Goal: Information Seeking & Learning: Learn about a topic

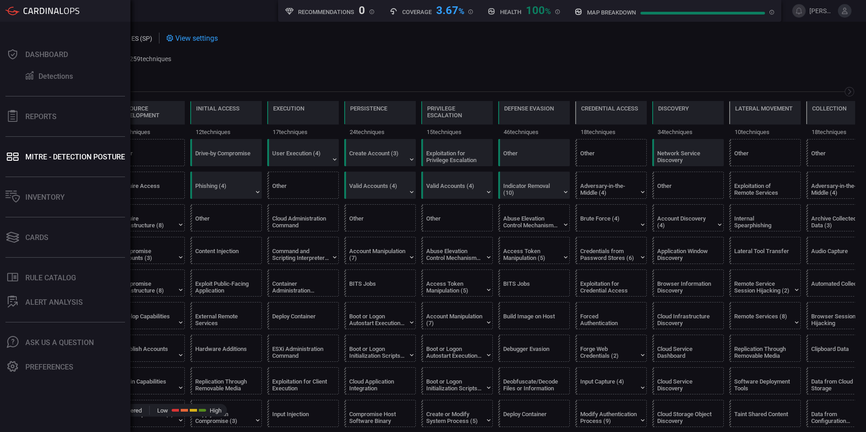
scroll to position [0, 119]
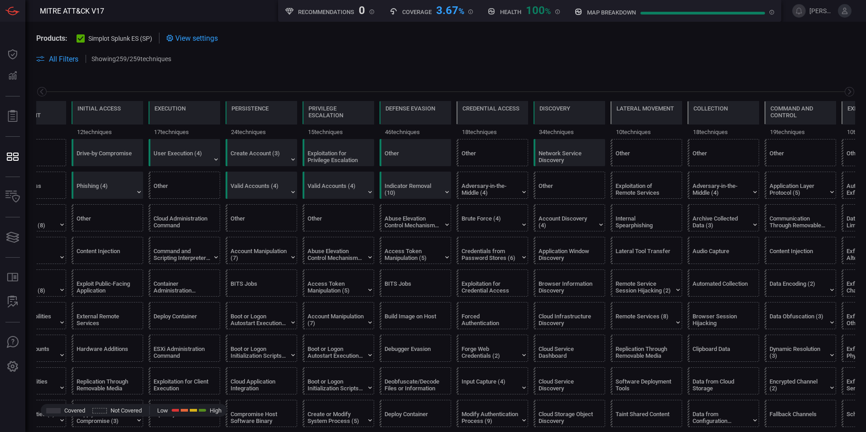
click at [175, 37] on span at bounding box center [174, 38] width 2 height 11
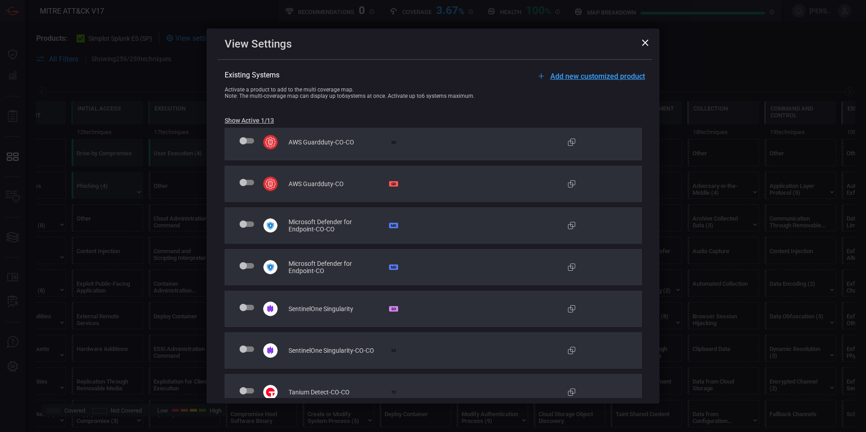
scroll to position [0, 0]
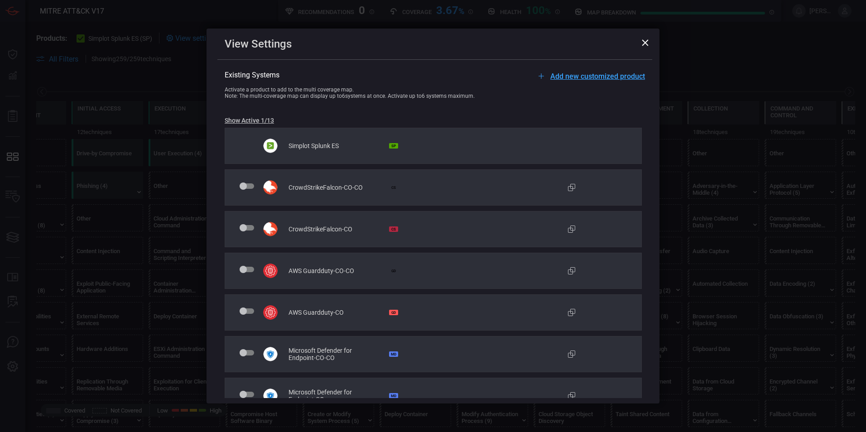
click at [645, 42] on icon at bounding box center [645, 42] width 6 height 6
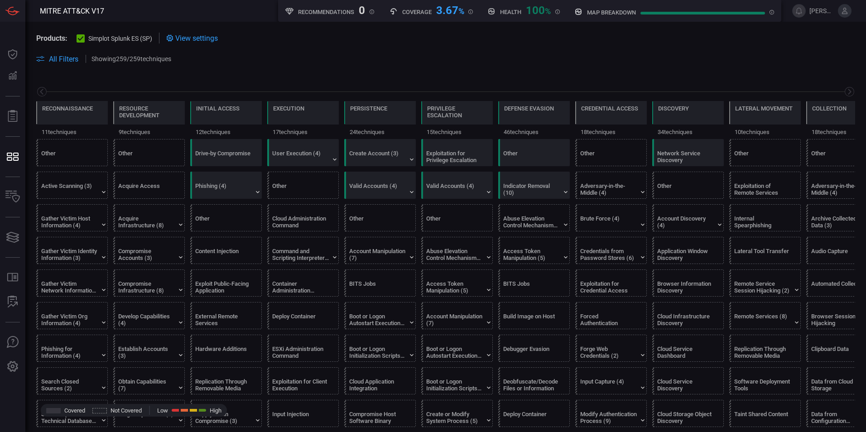
scroll to position [0, 119]
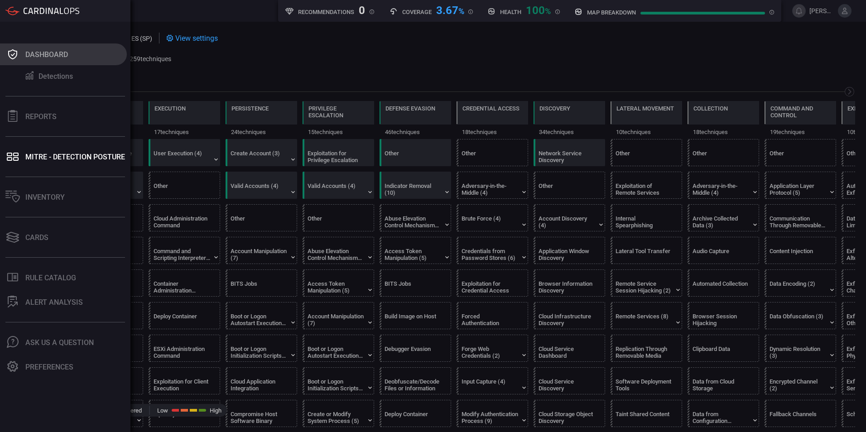
click at [42, 56] on div "Dashboard" at bounding box center [46, 54] width 43 height 9
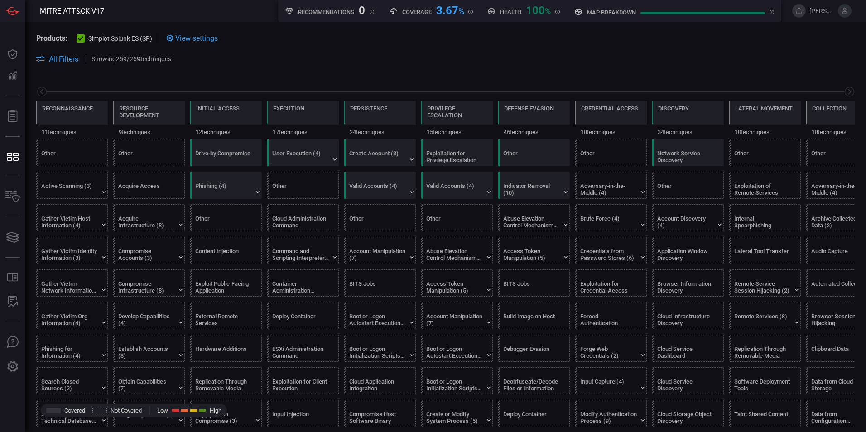
scroll to position [0, 119]
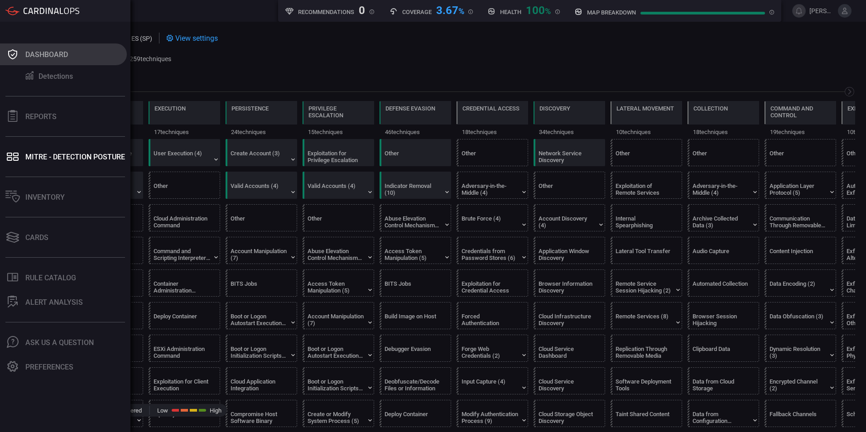
click at [45, 51] on div "Dashboard" at bounding box center [46, 54] width 43 height 9
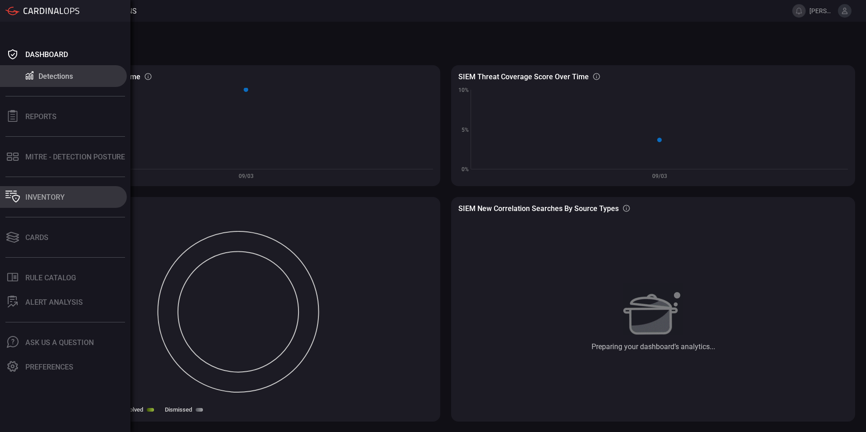
click at [34, 194] on div "Inventory" at bounding box center [44, 197] width 39 height 9
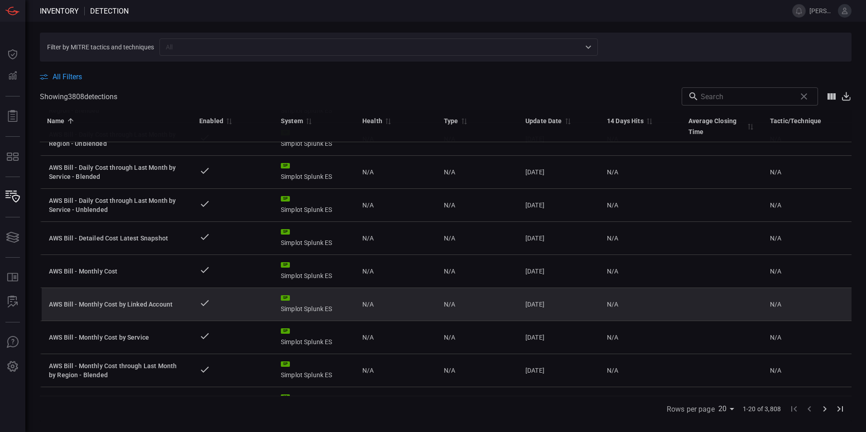
scroll to position [414, 0]
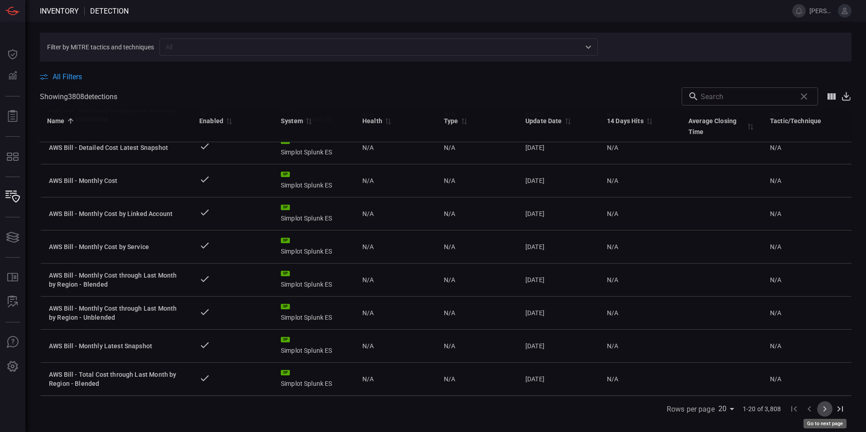
click at [828, 410] on icon "Go to next page" at bounding box center [824, 409] width 11 height 11
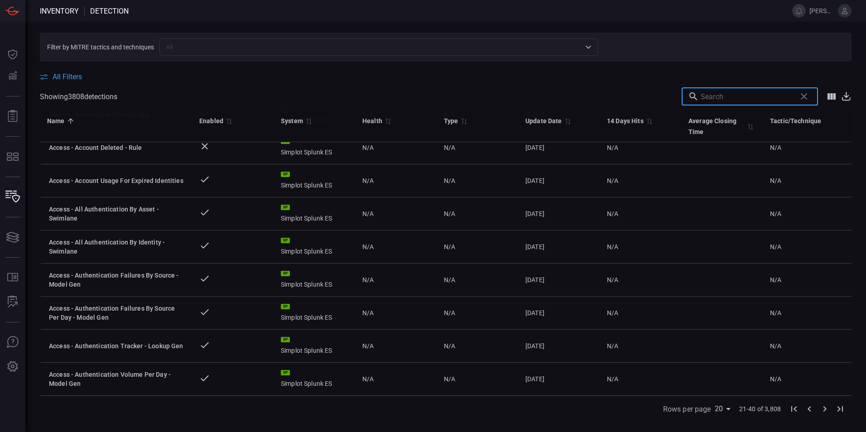
click at [749, 96] on input "text" at bounding box center [747, 96] width 92 height 18
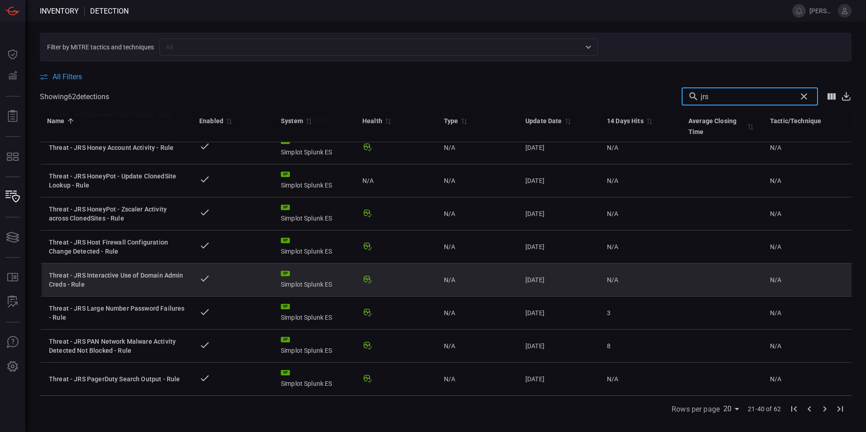
type input "jrs"
click at [101, 271] on div "Threat - JRS Interactive Use of Domain Admin Creds - Rule" at bounding box center [117, 280] width 136 height 18
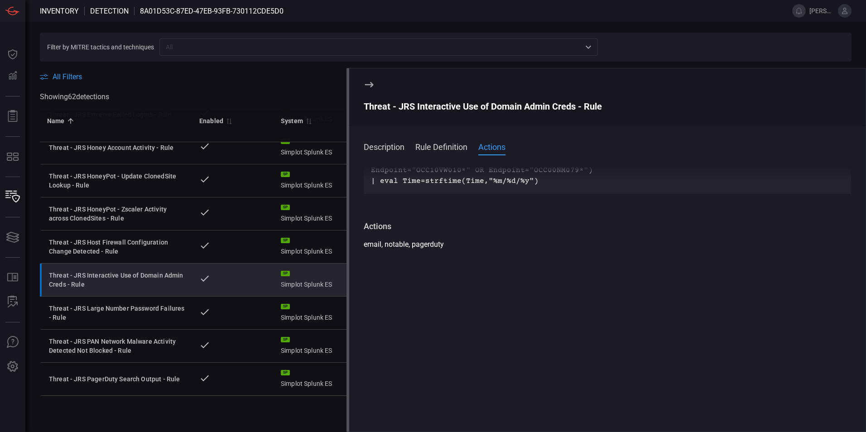
drag, startPoint x: 628, startPoint y: 221, endPoint x: 632, endPoint y: 219, distance: 5.1
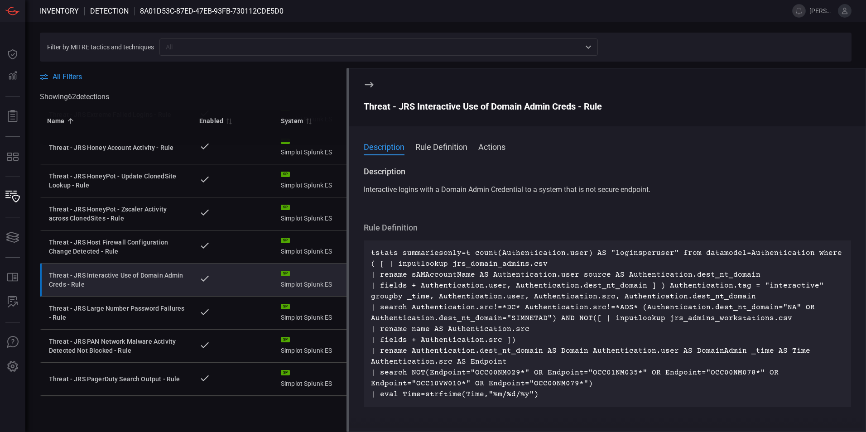
click at [370, 85] on icon at bounding box center [369, 84] width 9 height 5
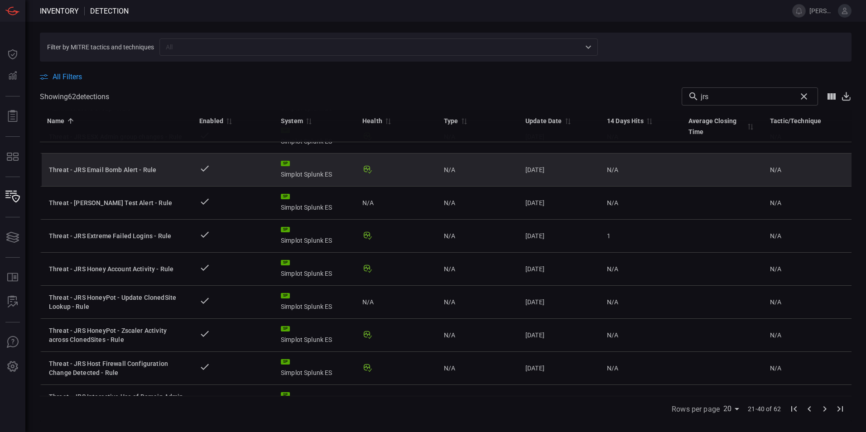
scroll to position [52, 0]
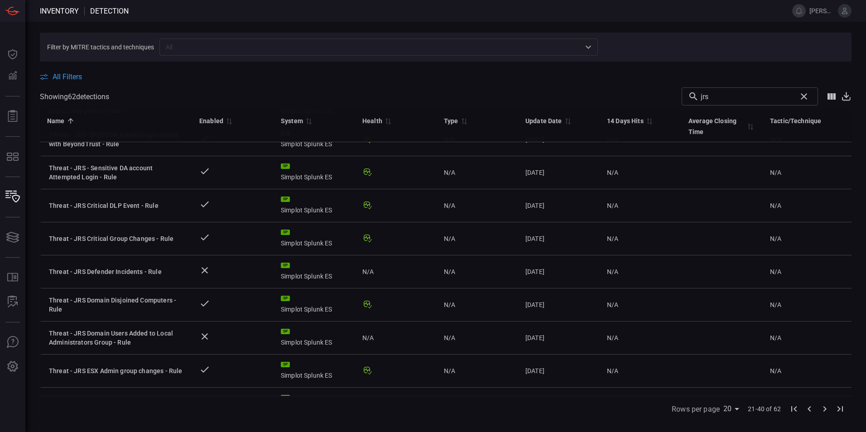
click at [803, 97] on icon "Clear search" at bounding box center [804, 96] width 6 height 6
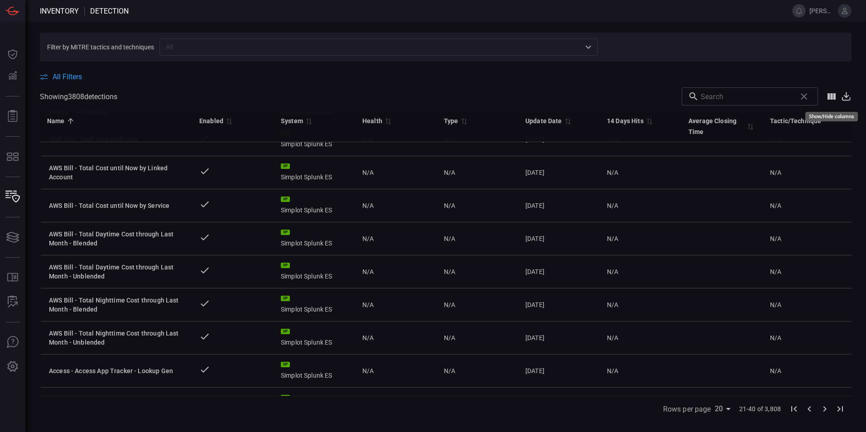
click at [832, 98] on icon "Show/Hide columns" at bounding box center [832, 96] width 8 height 6
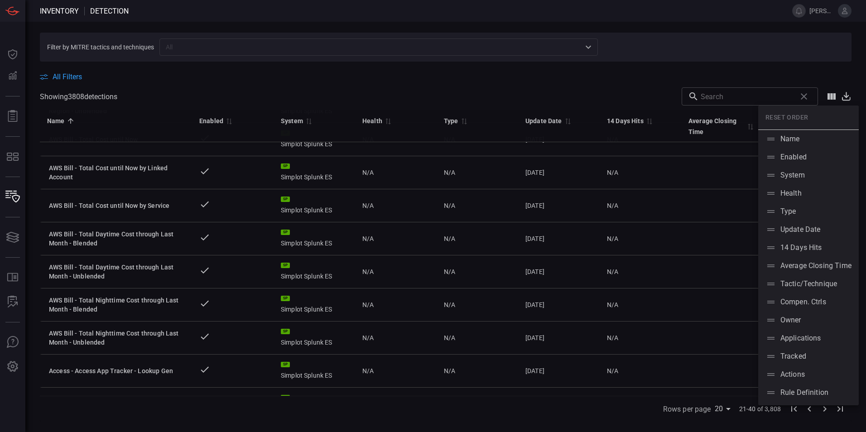
click at [832, 98] on div at bounding box center [433, 216] width 866 height 432
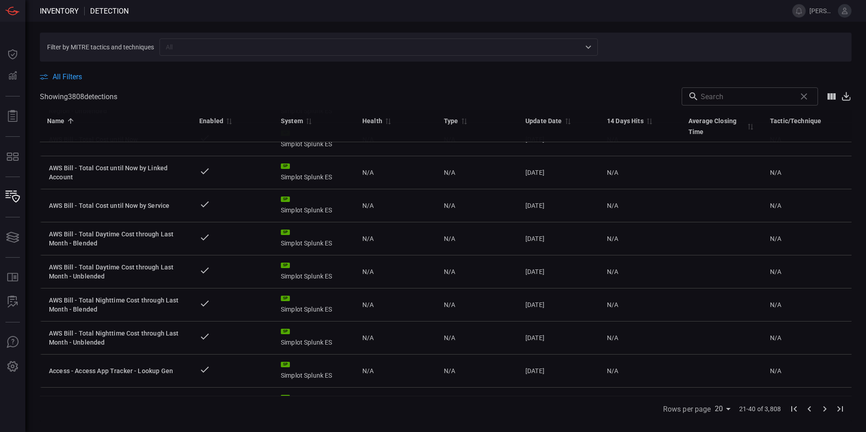
click at [77, 77] on span "All Filters" at bounding box center [67, 76] width 29 height 9
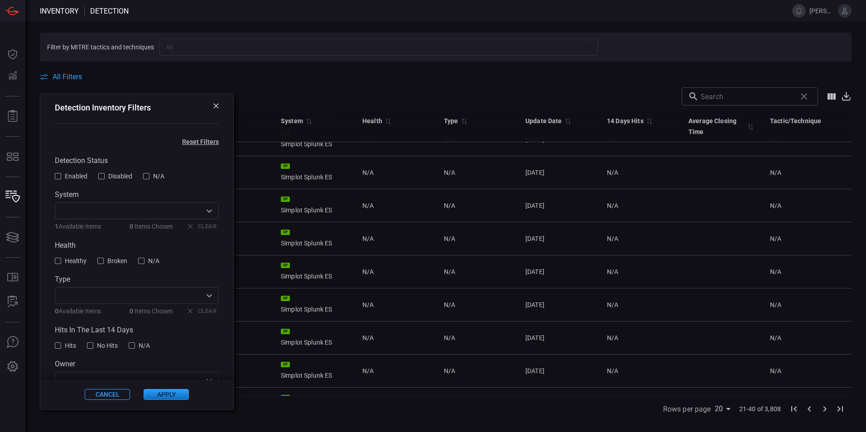
click at [56, 175] on div at bounding box center [58, 176] width 6 height 6
click at [164, 394] on button "Apply" at bounding box center [166, 395] width 45 height 11
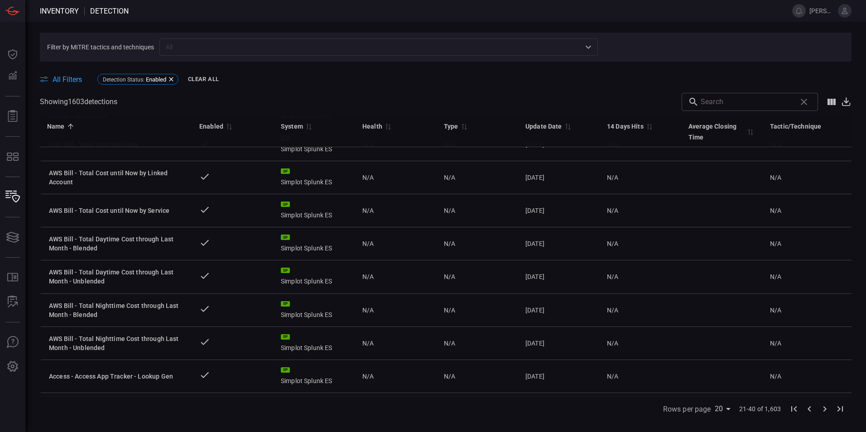
click at [58, 77] on span "All Filters" at bounding box center [67, 79] width 29 height 9
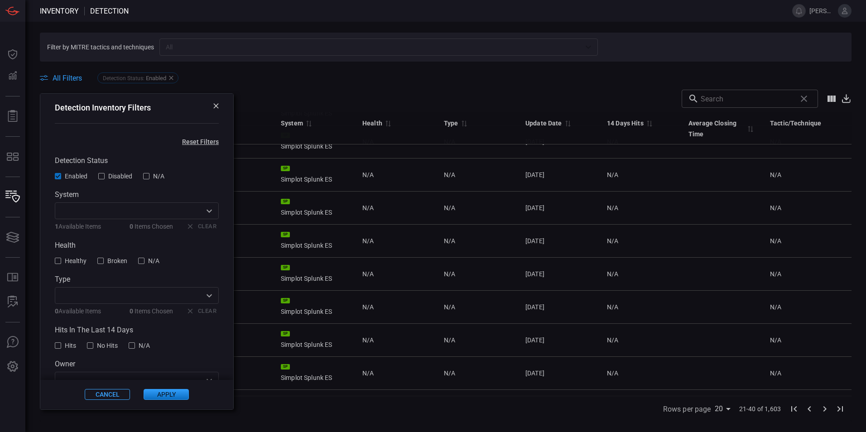
click at [213, 107] on icon at bounding box center [215, 105] width 5 height 5
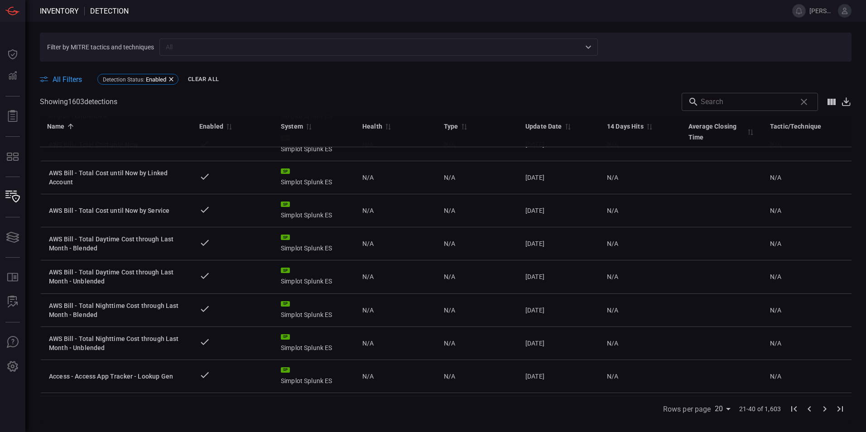
click at [69, 77] on span "All Filters" at bounding box center [67, 79] width 29 height 9
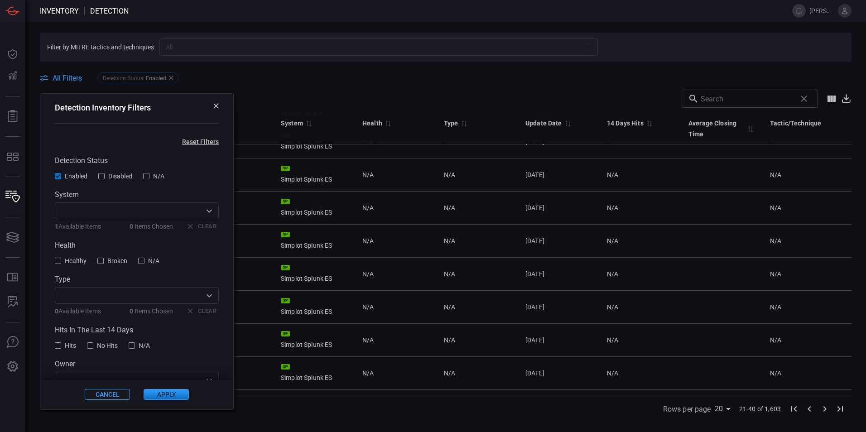
click at [204, 213] on icon "Open" at bounding box center [209, 211] width 11 height 11
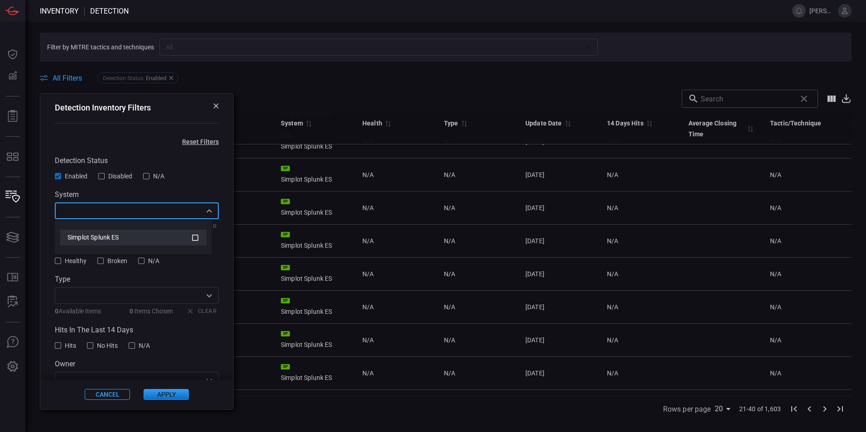
click at [196, 237] on icon at bounding box center [195, 237] width 8 height 11
click at [162, 391] on button "Apply" at bounding box center [166, 395] width 45 height 11
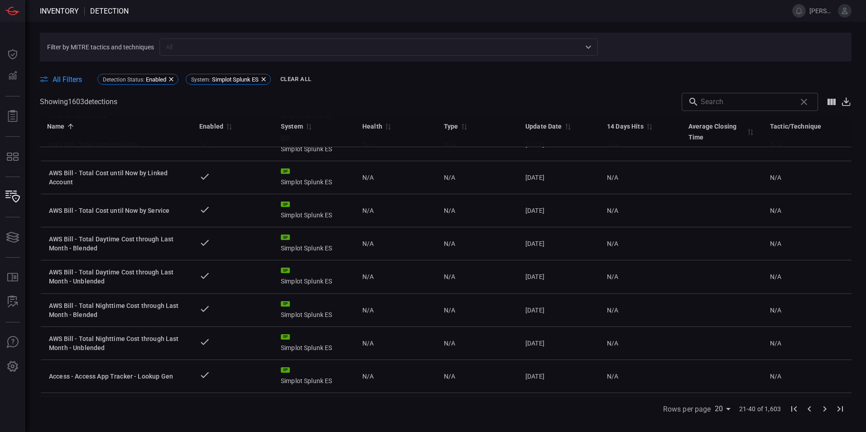
click at [72, 82] on span "All Filters" at bounding box center [67, 79] width 29 height 9
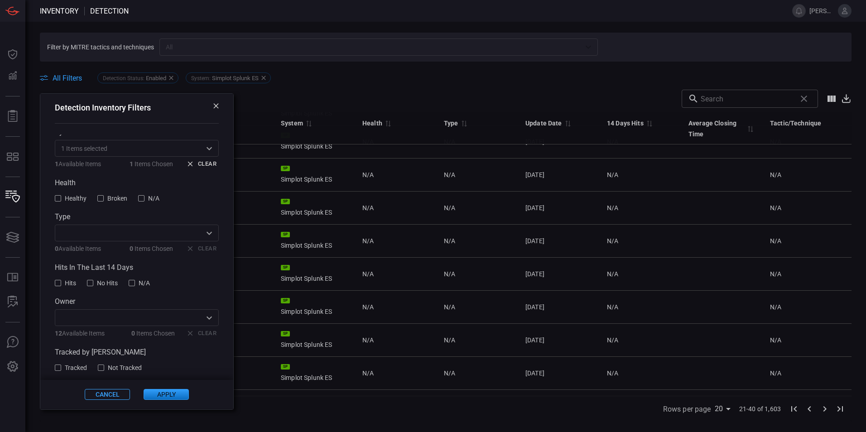
scroll to position [72, 0]
click at [204, 224] on icon "Open" at bounding box center [209, 228] width 11 height 11
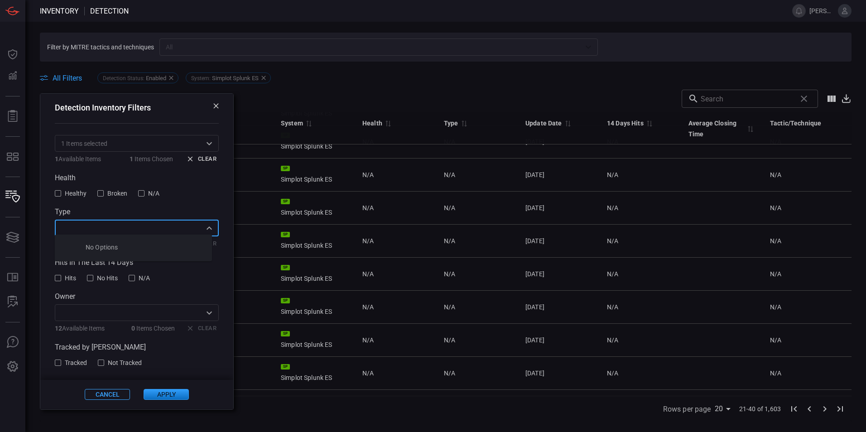
click at [215, 195] on div "Detection Status Enabled Disabled N/A System 1 Items selected ​ 1 Available Ite…" at bounding box center [136, 229] width 193 height 303
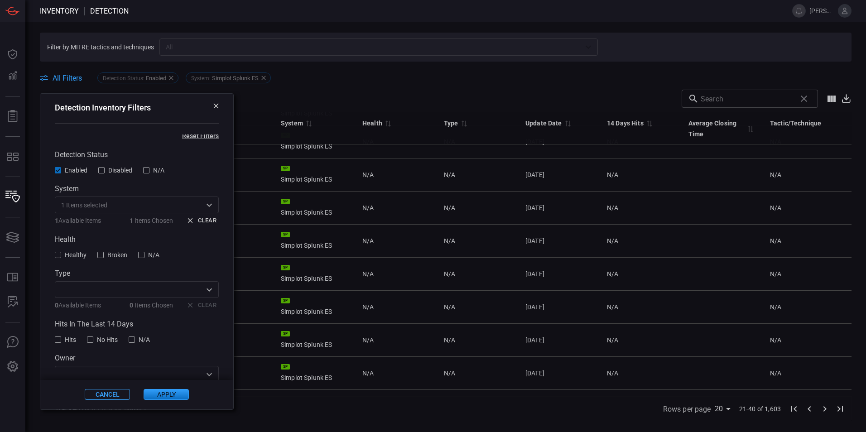
scroll to position [0, 0]
click at [306, 87] on span at bounding box center [446, 86] width 812 height 6
click at [213, 106] on icon at bounding box center [215, 105] width 5 height 5
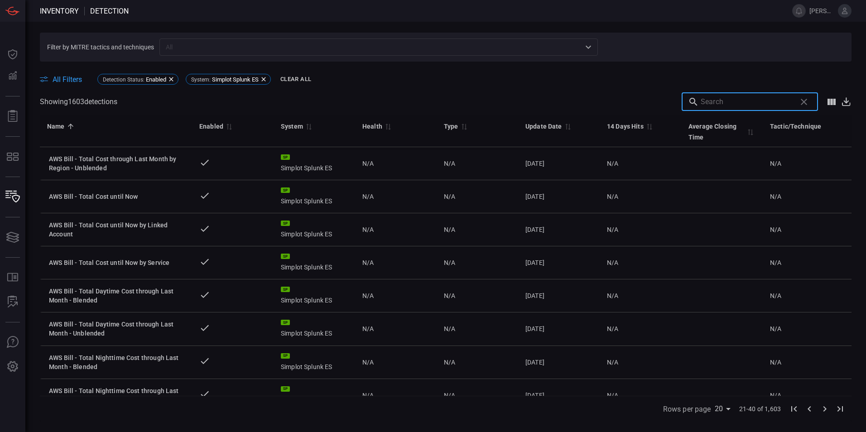
click at [747, 97] on input "text" at bounding box center [747, 102] width 92 height 18
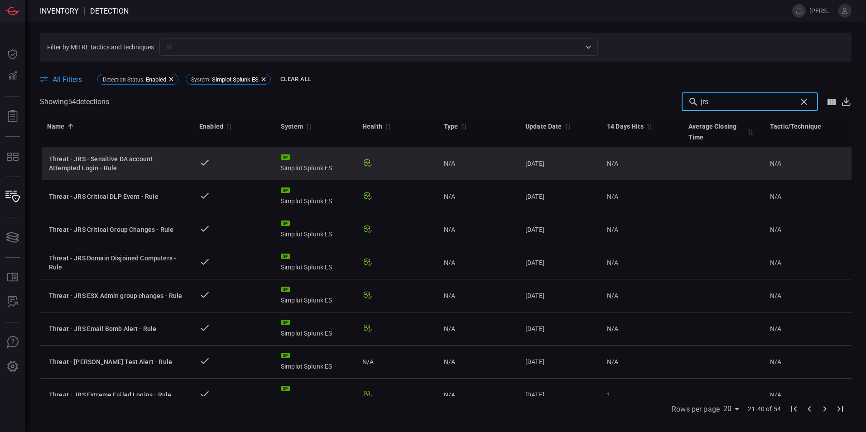
click at [120, 161] on div "Threat - JRS - Sensitive DA account Attempted Login - Rule" at bounding box center [117, 163] width 136 height 18
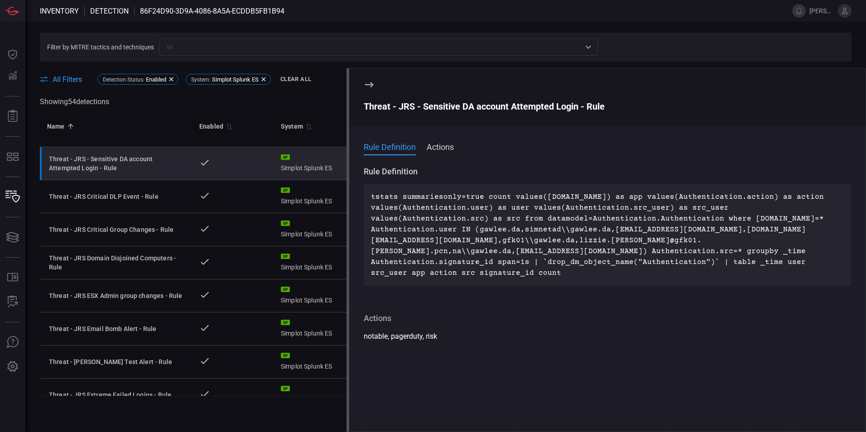
click at [364, 83] on button at bounding box center [369, 84] width 11 height 11
click at [370, 83] on icon at bounding box center [369, 84] width 11 height 11
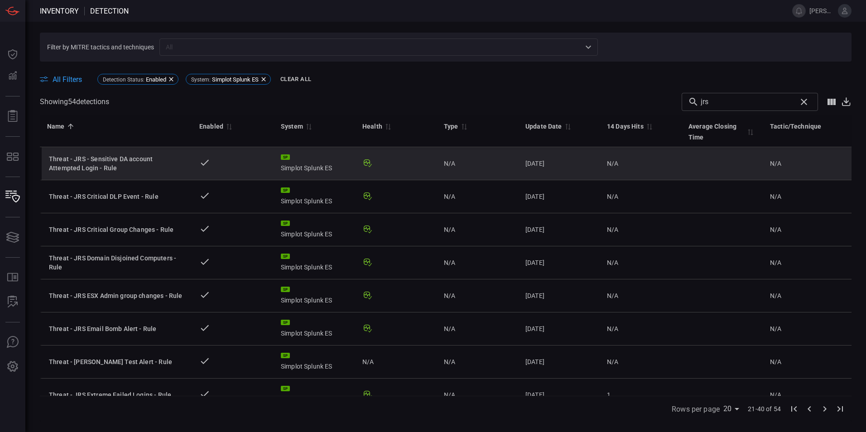
click at [76, 158] on div "Threat - JRS - Sensitive DA account Attempted Login - Rule" at bounding box center [117, 163] width 136 height 18
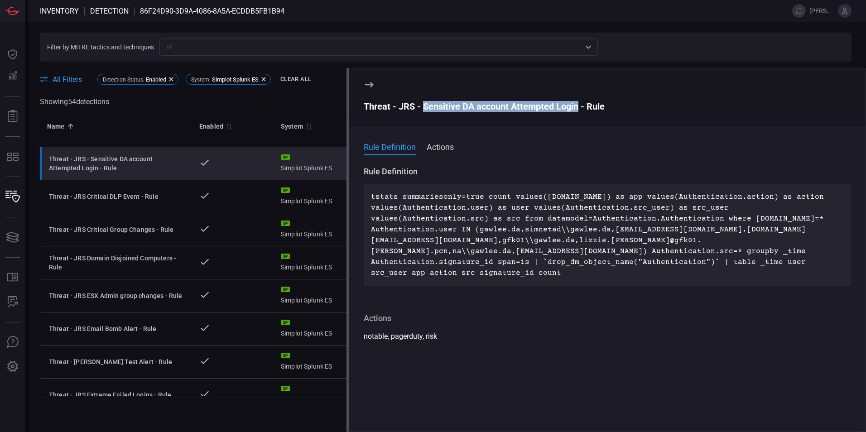
drag, startPoint x: 579, startPoint y: 107, endPoint x: 424, endPoint y: 108, distance: 155.4
click at [424, 108] on div "Threat - JRS - Sensitive DA account Attempted Login - Rule" at bounding box center [607, 106] width 487 height 11
copy div "Sensitive DA account Attempted Login"
click at [371, 83] on icon at bounding box center [369, 84] width 9 height 5
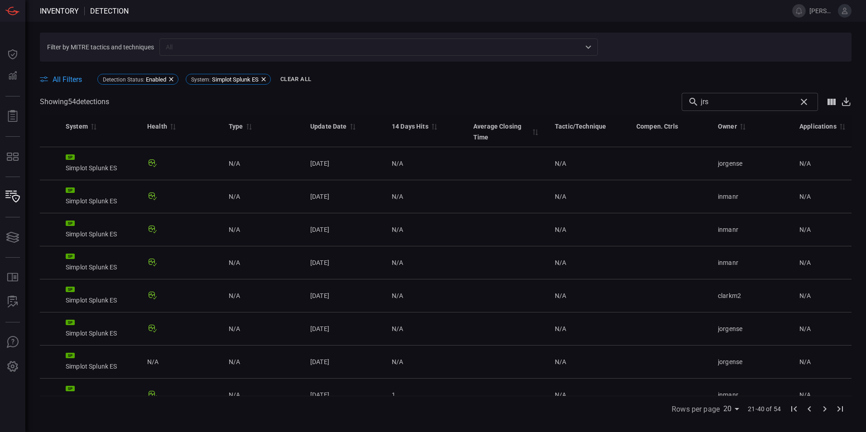
scroll to position [0, 223]
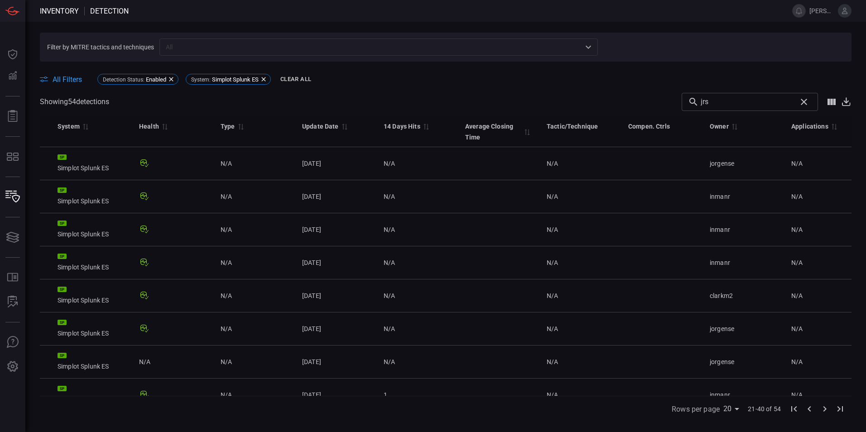
click at [585, 126] on div "Tactic/Technique" at bounding box center [572, 126] width 51 height 11
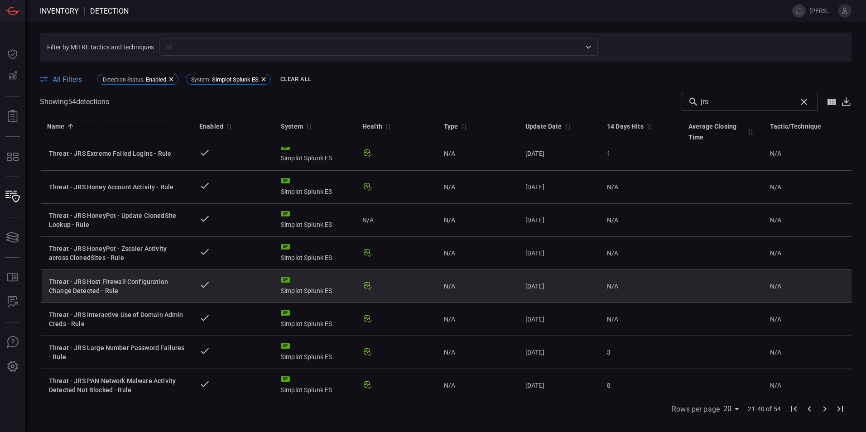
scroll to position [272, 0]
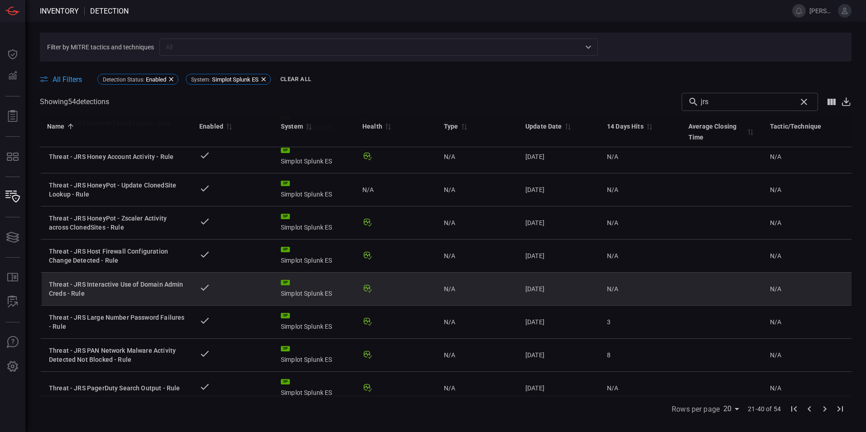
click at [96, 291] on div "Threat - JRS Interactive Use of Domain Admin Creds - Rule" at bounding box center [117, 289] width 136 height 18
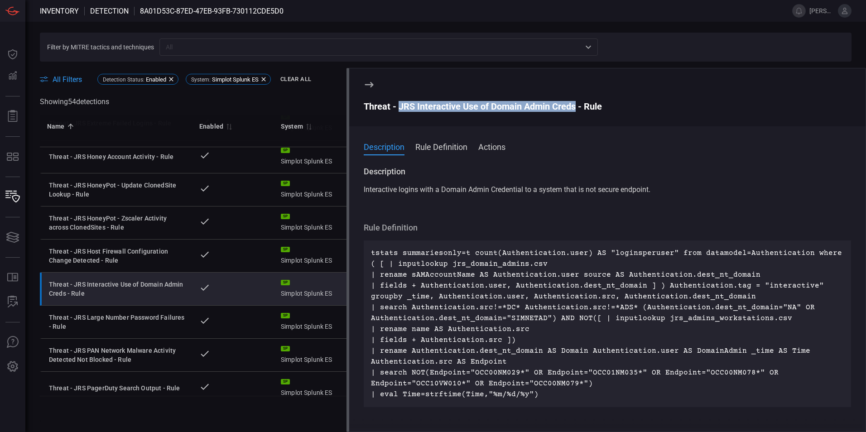
drag, startPoint x: 575, startPoint y: 106, endPoint x: 399, endPoint y: 106, distance: 175.7
click at [399, 106] on div "Threat - JRS Interactive Use of Domain Admin Creds - Rule" at bounding box center [607, 106] width 487 height 11
copy div "JRS Interactive Use of Domain Admin Creds"
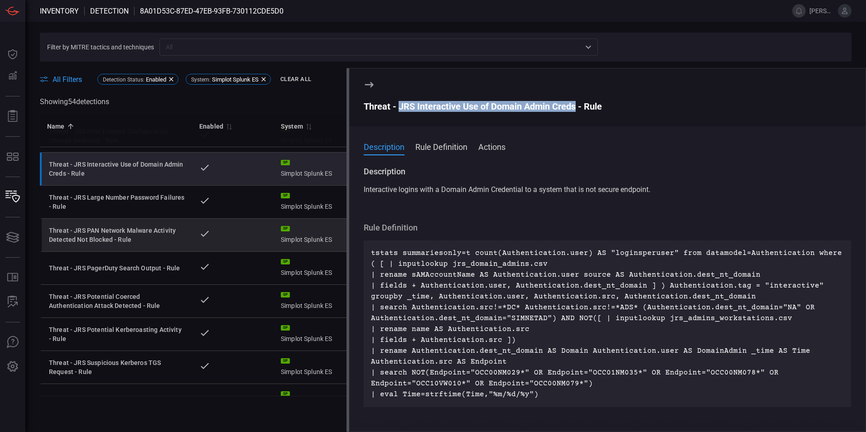
scroll to position [420, 0]
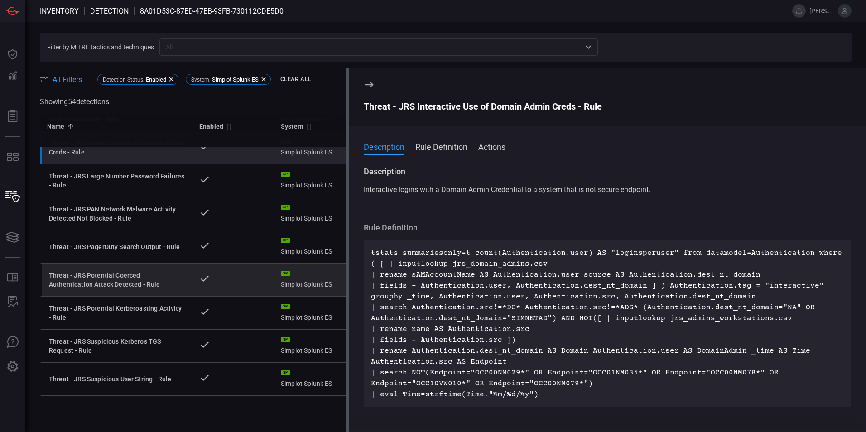
click at [125, 273] on div "Threat - JRS Potential Coerced Authentication Attack Detected - Rule" at bounding box center [117, 280] width 136 height 18
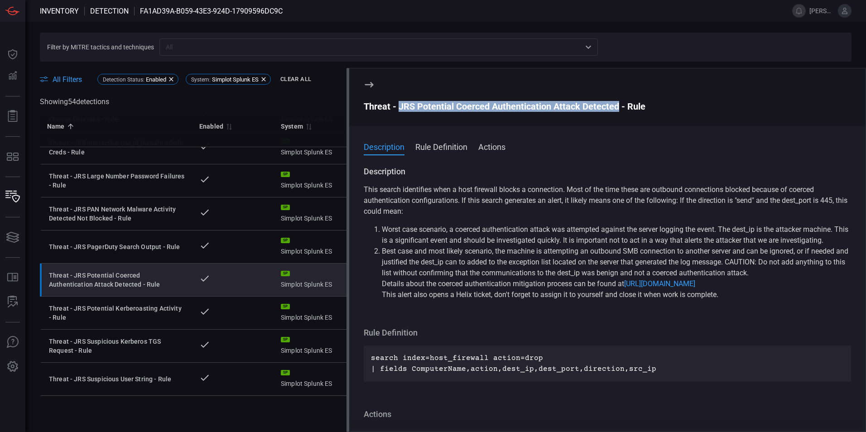
drag, startPoint x: 619, startPoint y: 106, endPoint x: 401, endPoint y: 106, distance: 217.9
click at [401, 106] on div "Threat - JRS Potential Coerced Authentication Attack Detected - Rule" at bounding box center [607, 106] width 487 height 11
copy div "JRS Potential Coerced Authentication Attack Detected"
click at [371, 82] on icon at bounding box center [369, 84] width 9 height 5
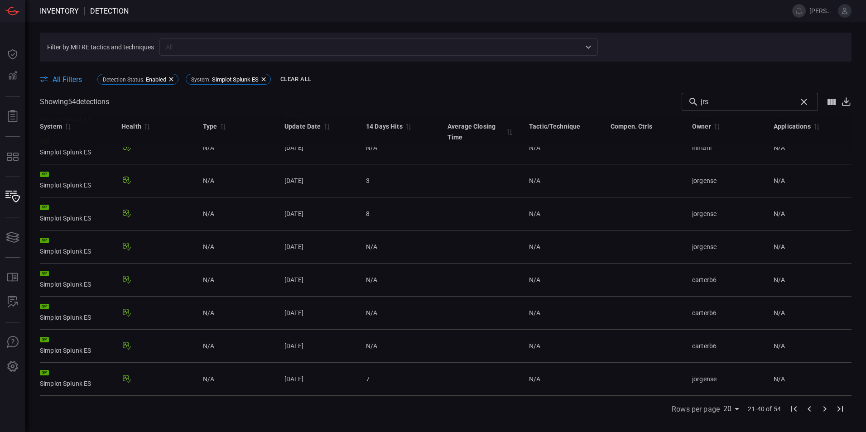
scroll to position [420, 210]
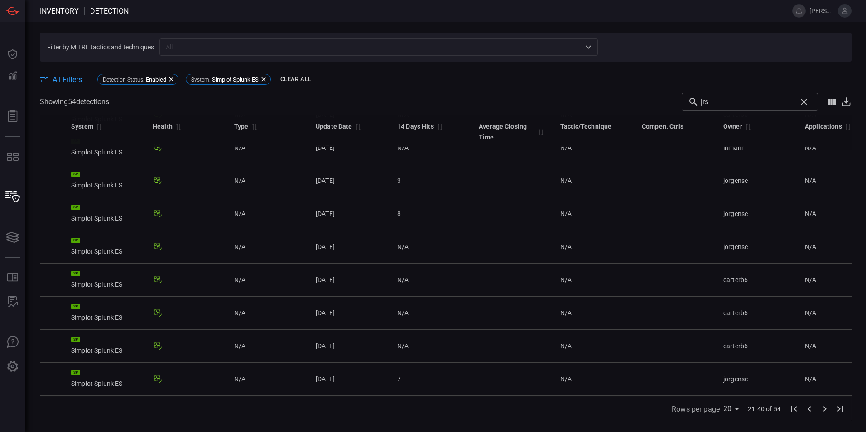
click at [827, 410] on icon "Go to next page" at bounding box center [824, 409] width 11 height 11
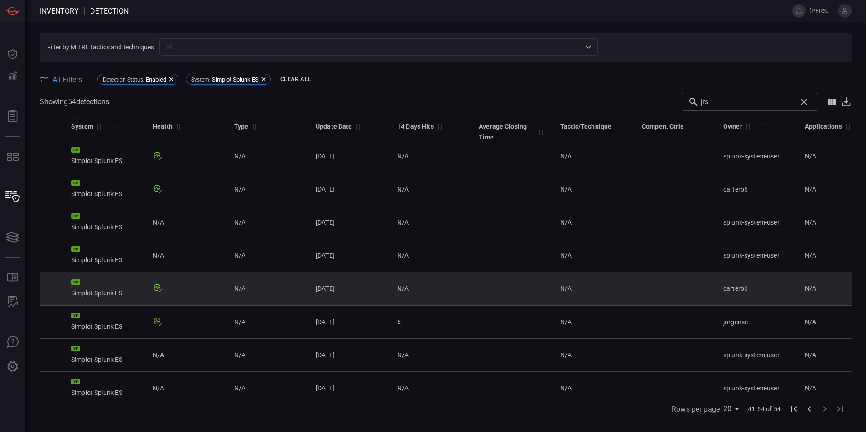
scroll to position [0, 210]
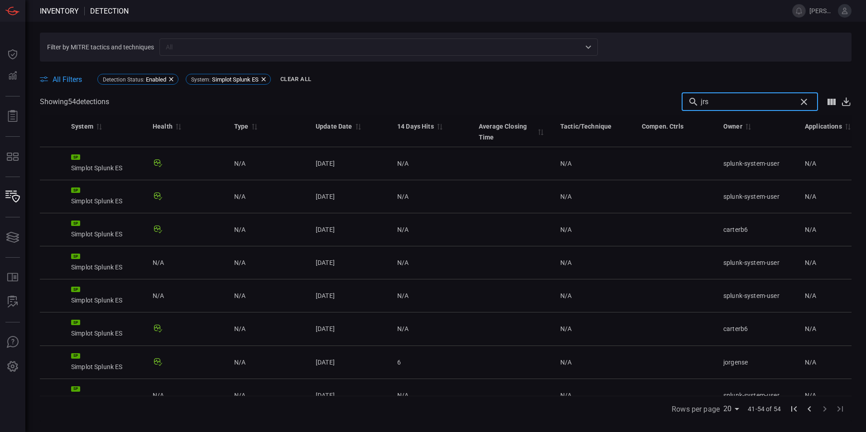
drag, startPoint x: 753, startPoint y: 103, endPoint x: 665, endPoint y: 102, distance: 87.9
click at [666, 102] on div "Showing 54 detection s jrs ​" at bounding box center [446, 102] width 812 height 18
paste input "JRS Potential Coerced Authentication Attack Detected"
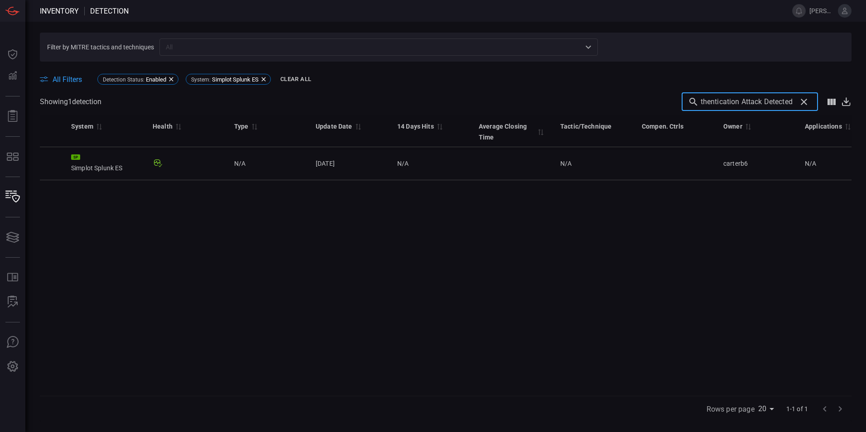
type input "JRS Potential Coerced Authentication Attack Detected"
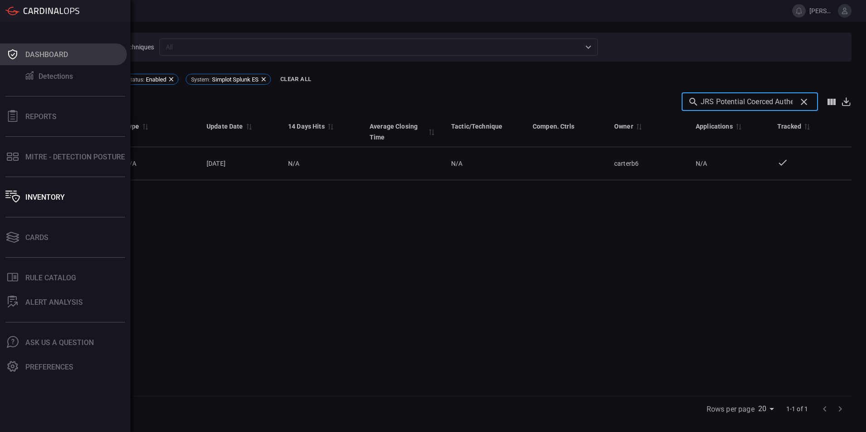
click at [31, 50] on div "Dashboard" at bounding box center [46, 54] width 43 height 9
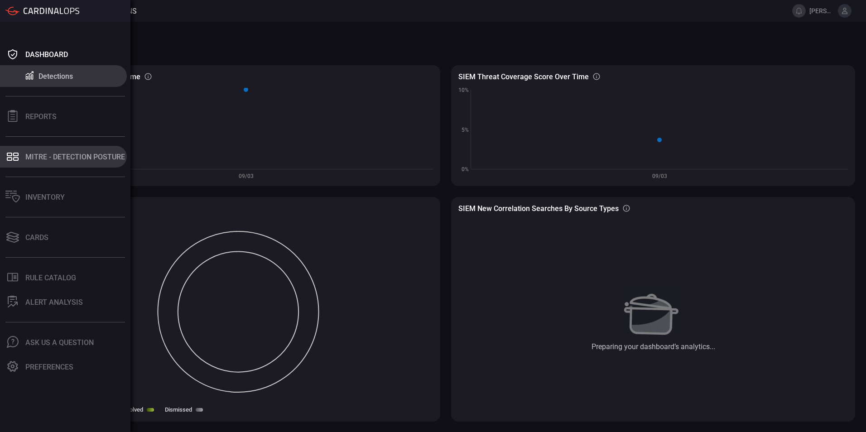
click at [39, 155] on div "MITRE - Detection Posture" at bounding box center [75, 157] width 100 height 9
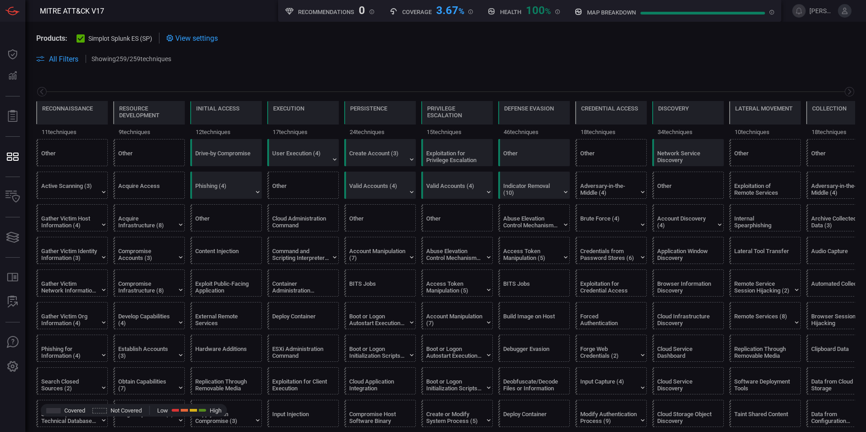
scroll to position [0, 119]
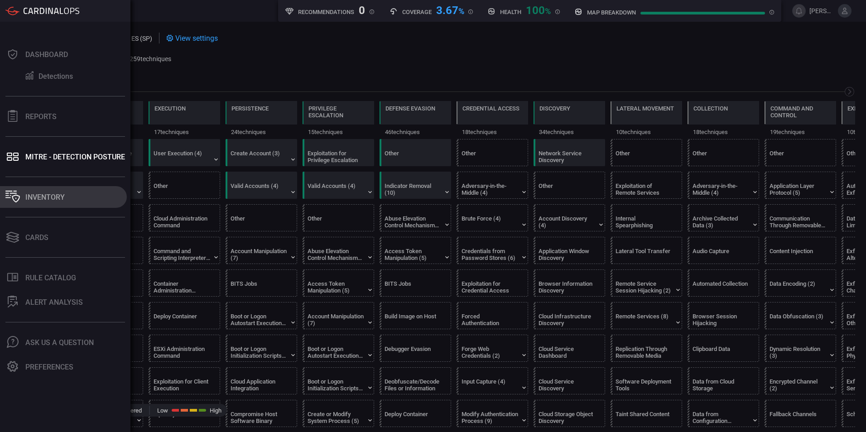
click at [43, 200] on div "Inventory" at bounding box center [44, 197] width 39 height 9
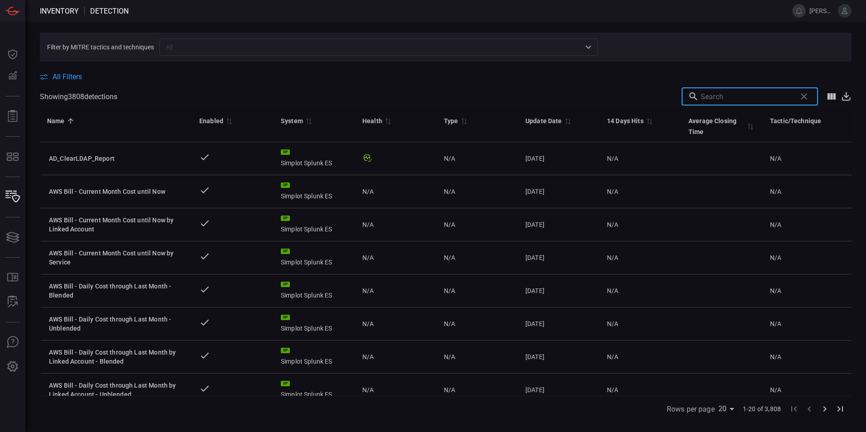
click at [722, 97] on input "text" at bounding box center [747, 96] width 92 height 18
paste input "JRS Potential Coerced Authentication Attack Detected"
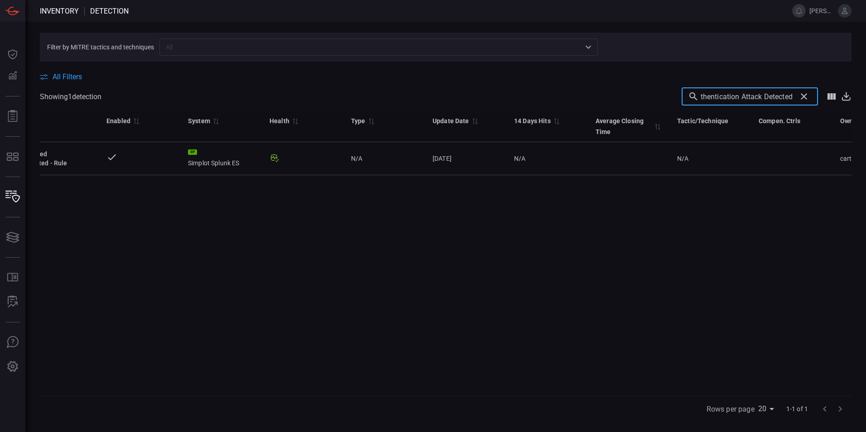
scroll to position [0, 92]
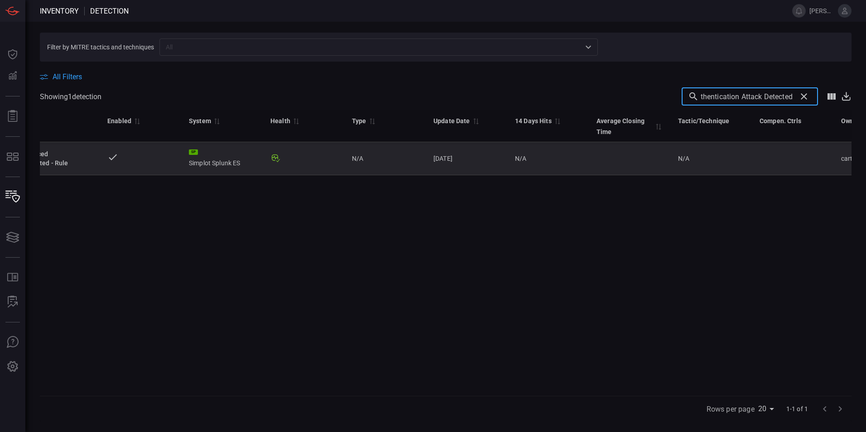
type input "JRS Potential Coerced Authentication Attack Detected"
click at [72, 159] on div "Threat - JRS Potential Coerced Authentication Attack Detected - Rule" at bounding box center [25, 158] width 136 height 18
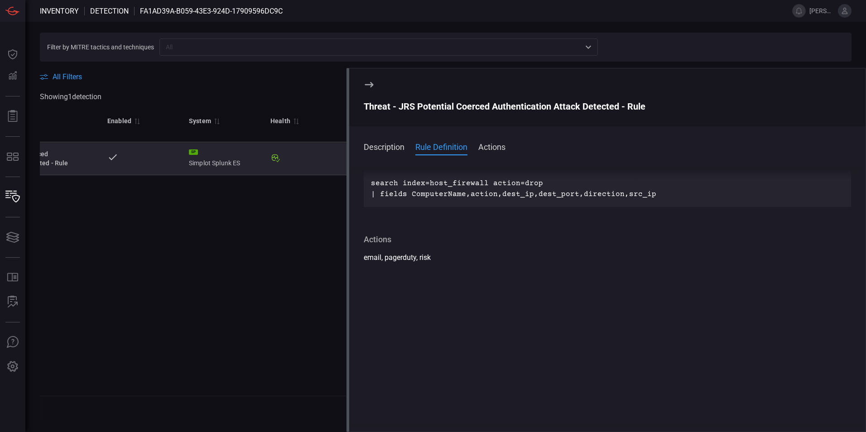
scroll to position [181, 0]
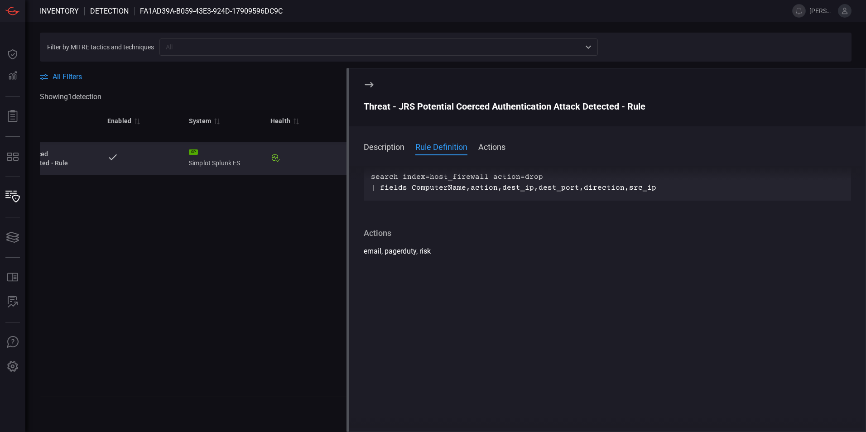
click at [366, 85] on icon at bounding box center [369, 84] width 9 height 5
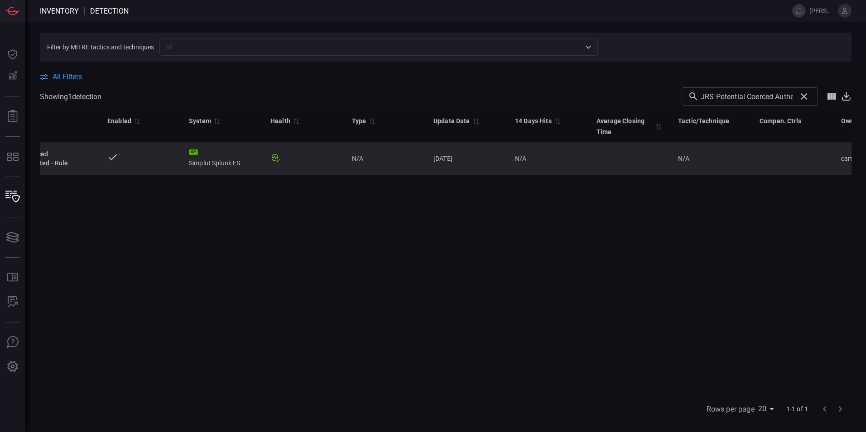
click at [556, 159] on td "N/A" at bounding box center [549, 158] width 82 height 33
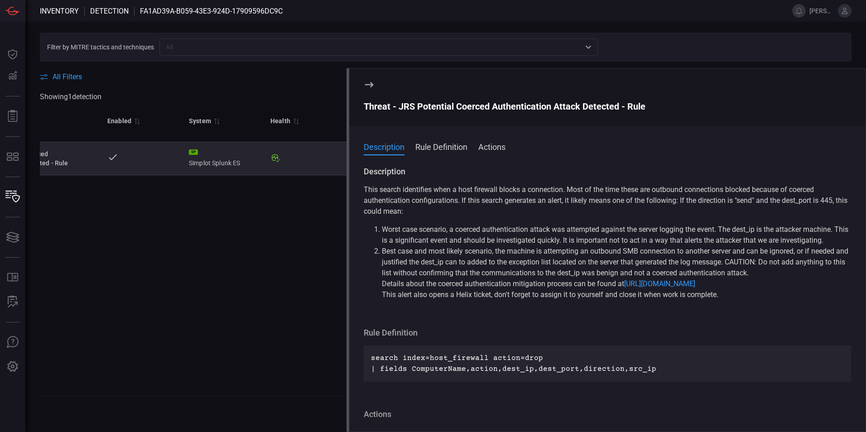
click at [368, 86] on icon at bounding box center [369, 84] width 11 height 11
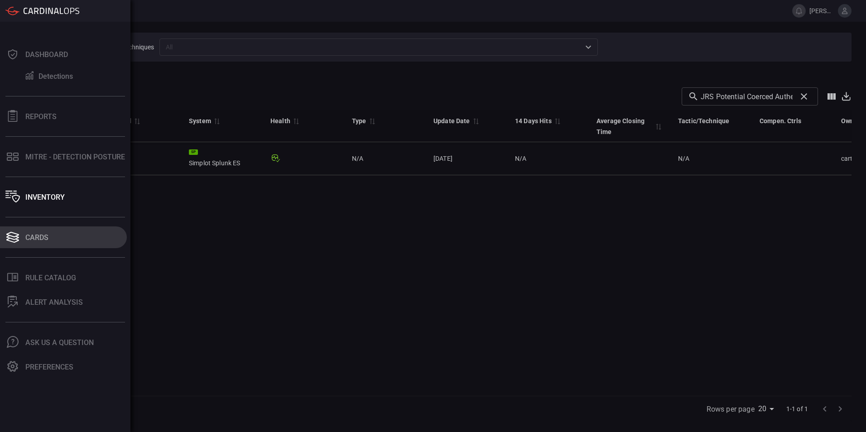
click at [38, 236] on div "Cards" at bounding box center [36, 237] width 23 height 9
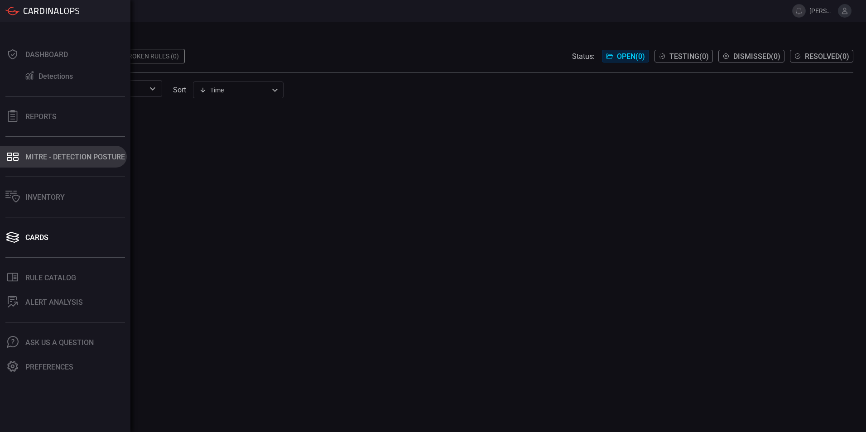
click at [45, 158] on div "MITRE - Detection Posture" at bounding box center [75, 157] width 100 height 9
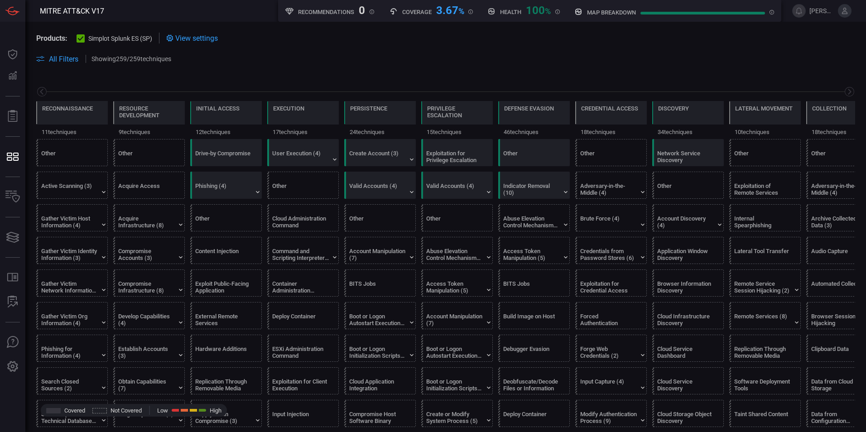
scroll to position [0, 119]
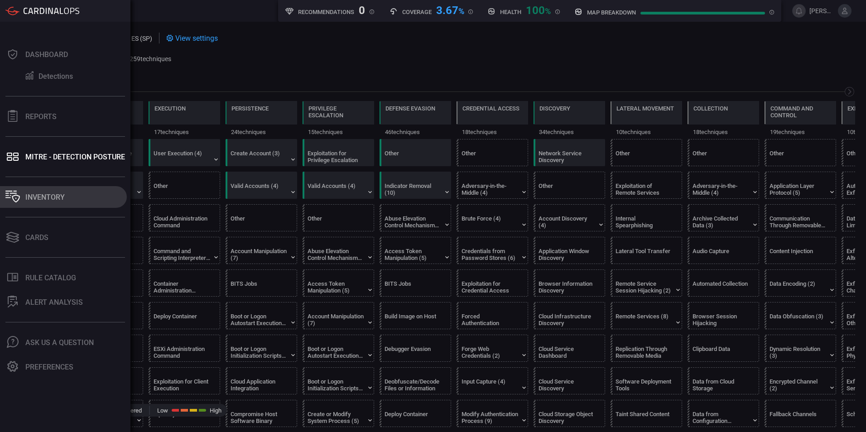
click at [42, 194] on div "Inventory" at bounding box center [44, 197] width 39 height 9
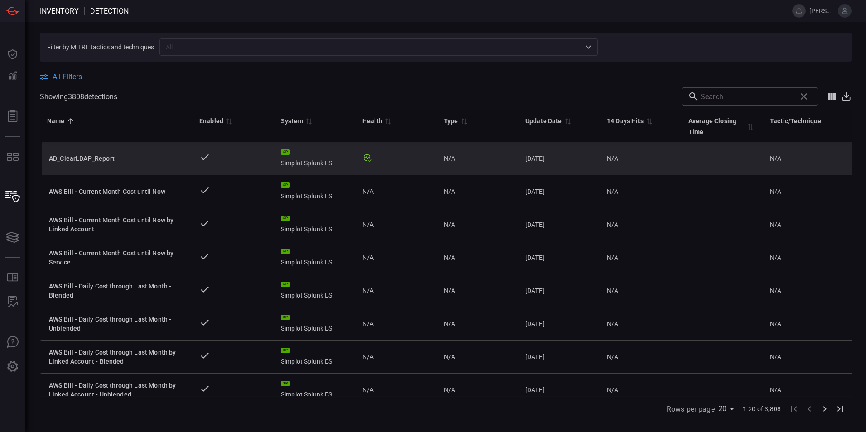
click at [339, 162] on div "SP Simplot Splunk ES" at bounding box center [314, 158] width 67 height 18
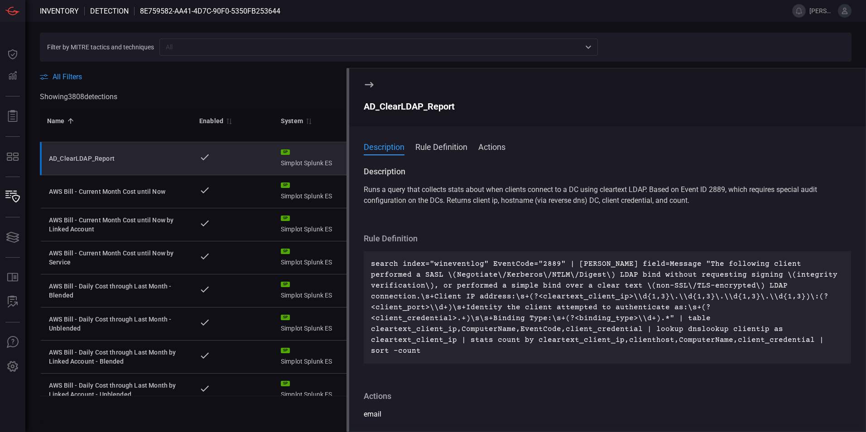
click at [367, 84] on icon at bounding box center [369, 84] width 11 height 11
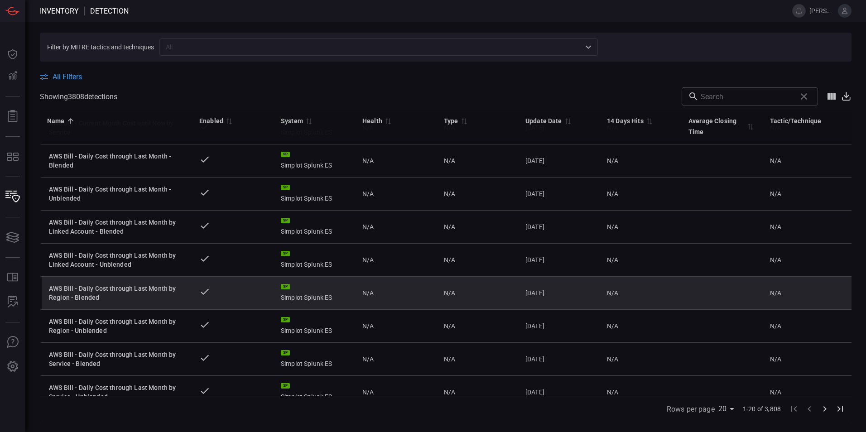
scroll to position [181, 0]
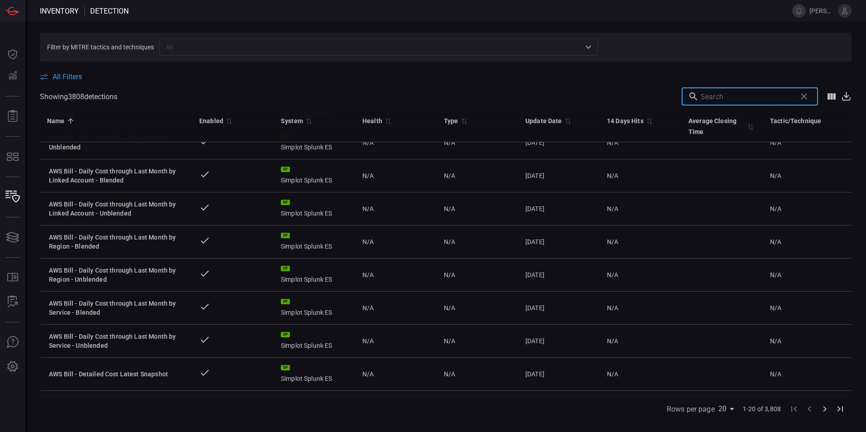
click at [736, 98] on input "text" at bounding box center [747, 96] width 92 height 18
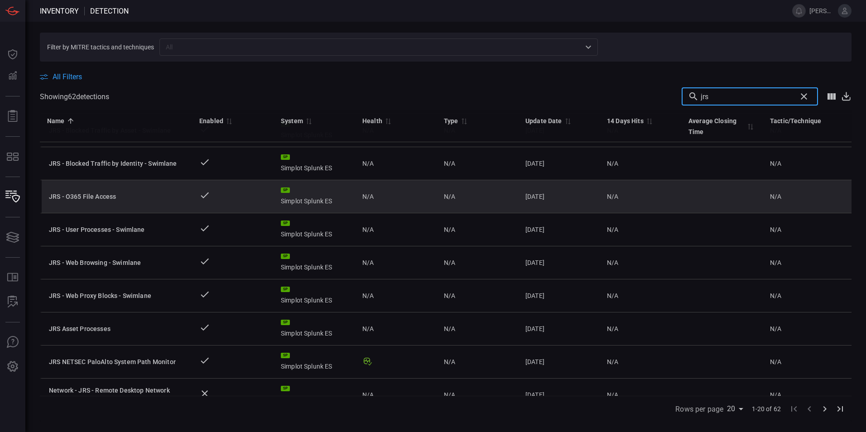
scroll to position [272, 0]
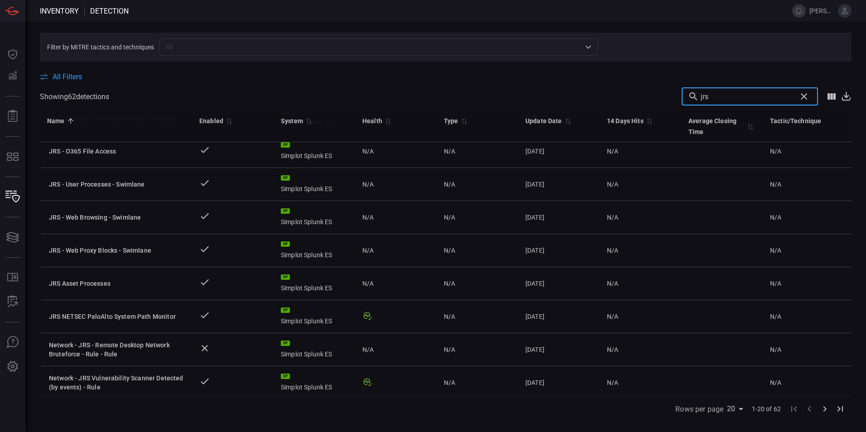
type input "jrs"
